Goal: Use online tool/utility: Utilize a website feature to perform a specific function

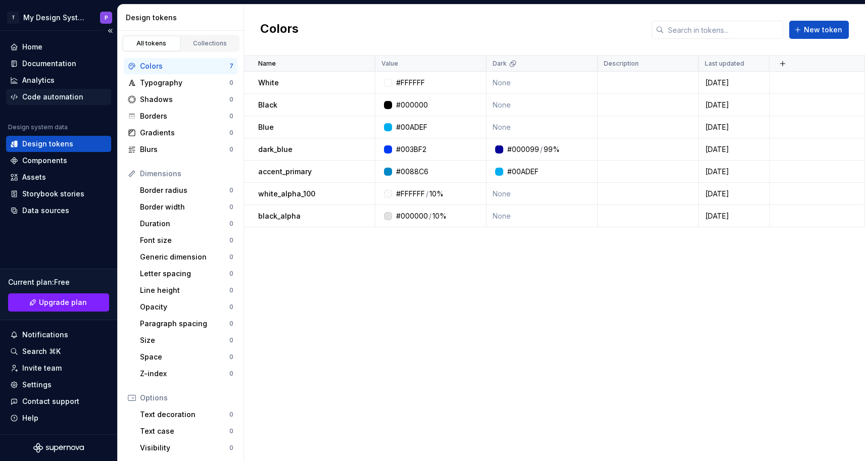
click at [64, 97] on div "Code automation" at bounding box center [52, 97] width 61 height 10
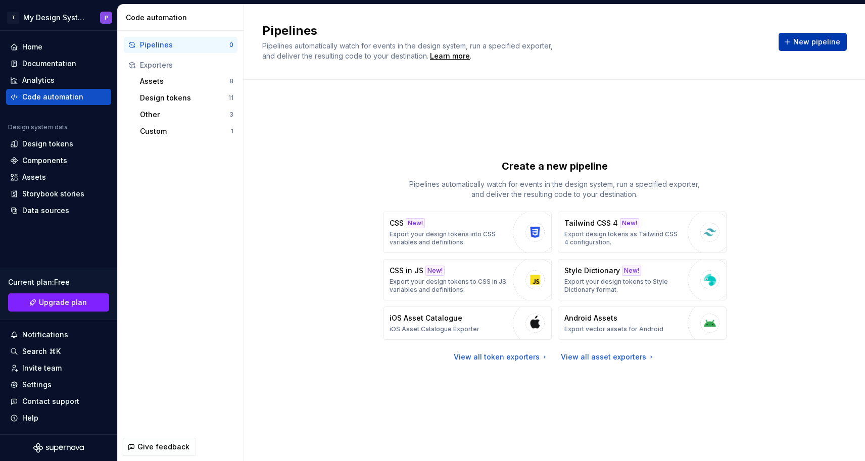
click at [807, 38] on span "New pipeline" at bounding box center [817, 42] width 47 height 10
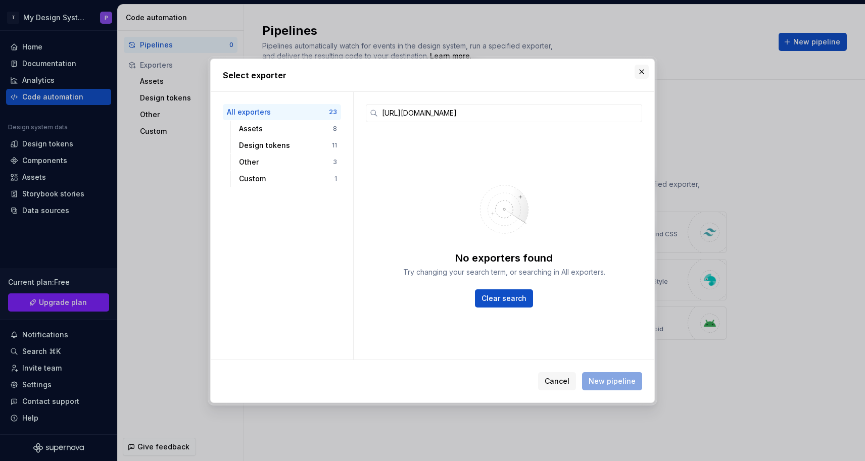
type input "[URL][DOMAIN_NAME]"
click at [640, 72] on button "button" at bounding box center [642, 72] width 14 height 14
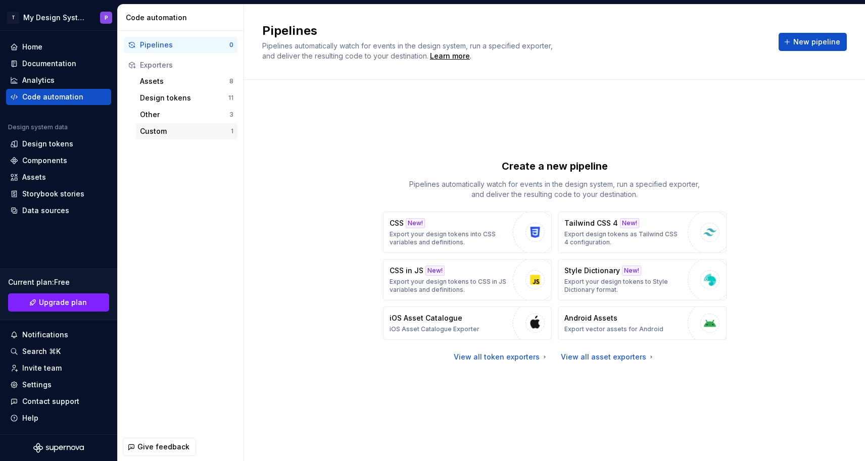
click at [172, 124] on div "Custom 1" at bounding box center [187, 131] width 102 height 16
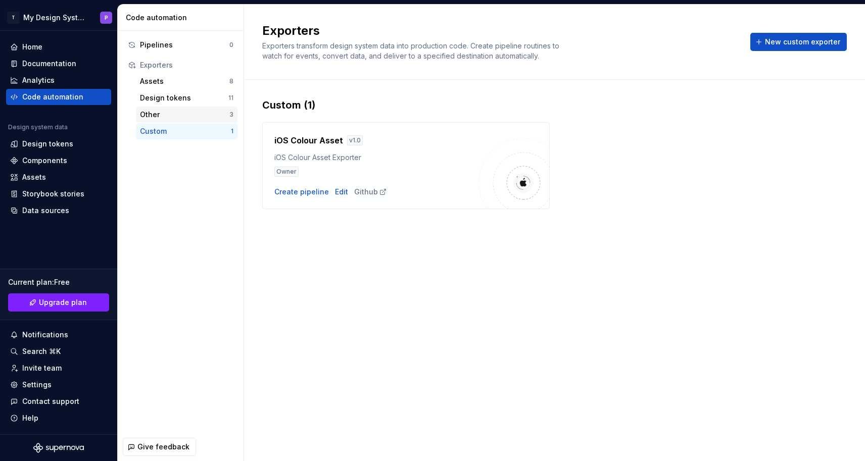
click at [171, 117] on div "Other" at bounding box center [184, 115] width 89 height 10
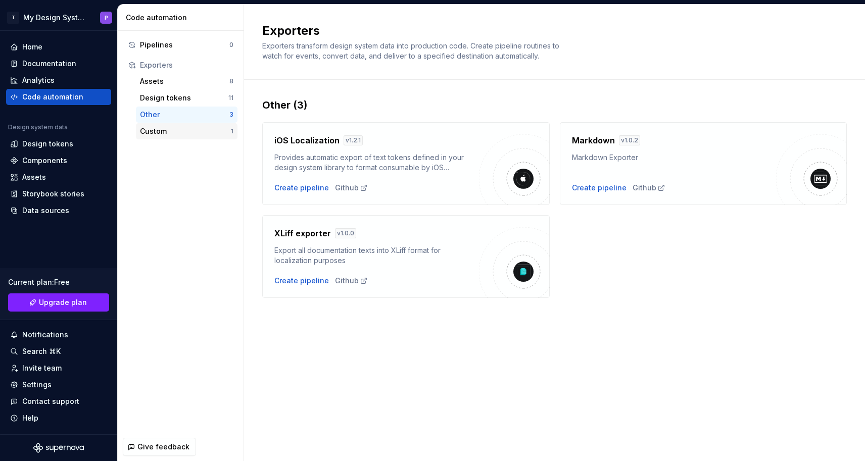
click at [173, 125] on div "Custom 1" at bounding box center [187, 131] width 102 height 16
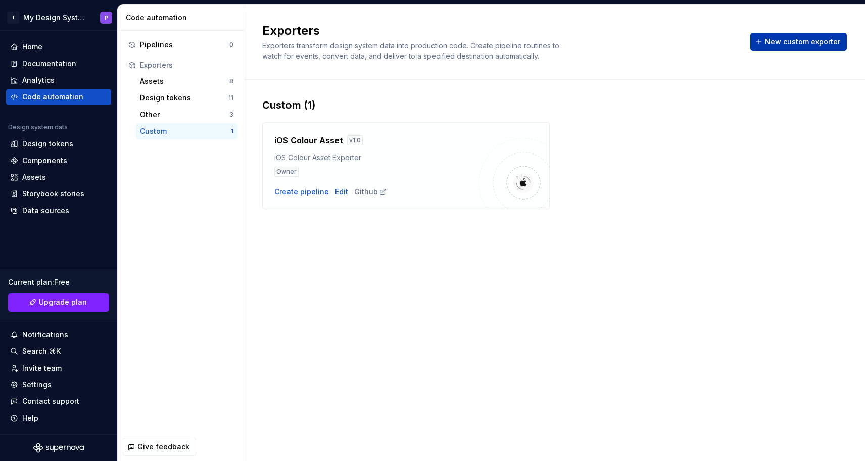
click at [782, 47] on span "New custom exporter" at bounding box center [802, 42] width 75 height 10
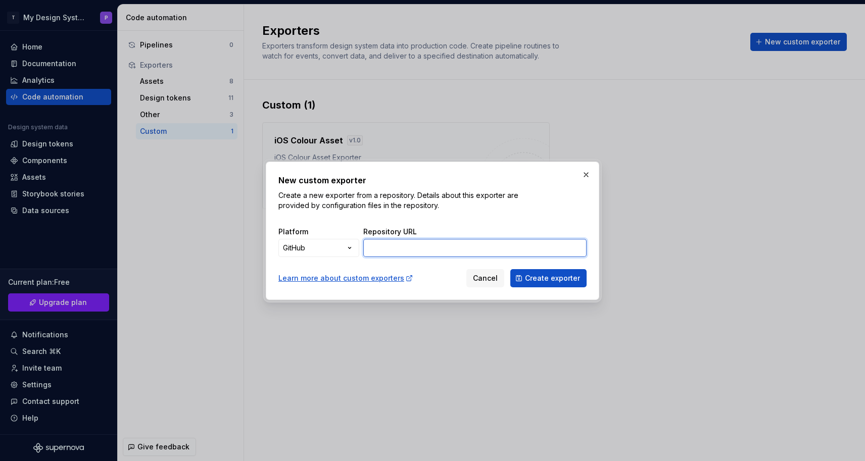
click at [387, 252] on input "Repository URL" at bounding box center [474, 248] width 223 height 18
click at [584, 171] on button "button" at bounding box center [586, 175] width 14 height 14
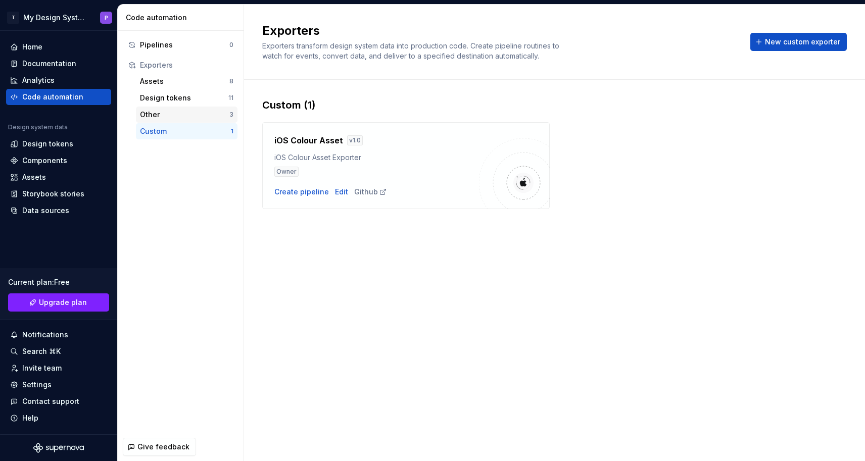
click at [178, 119] on div "Other" at bounding box center [184, 115] width 89 height 10
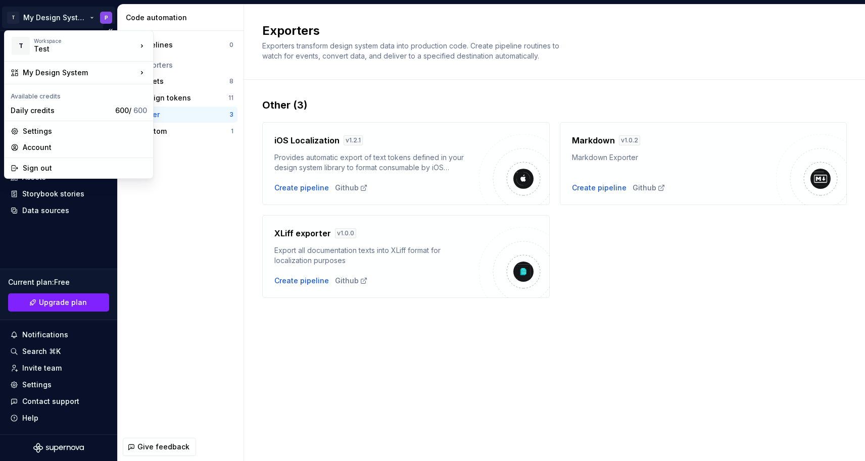
click at [65, 14] on html "T My Design System P Home Documentation Analytics Code automation Design system…" at bounding box center [432, 230] width 865 height 461
click at [192, 43] on div "MBUX" at bounding box center [203, 43] width 66 height 10
